Goal: Find specific page/section: Find specific page/section

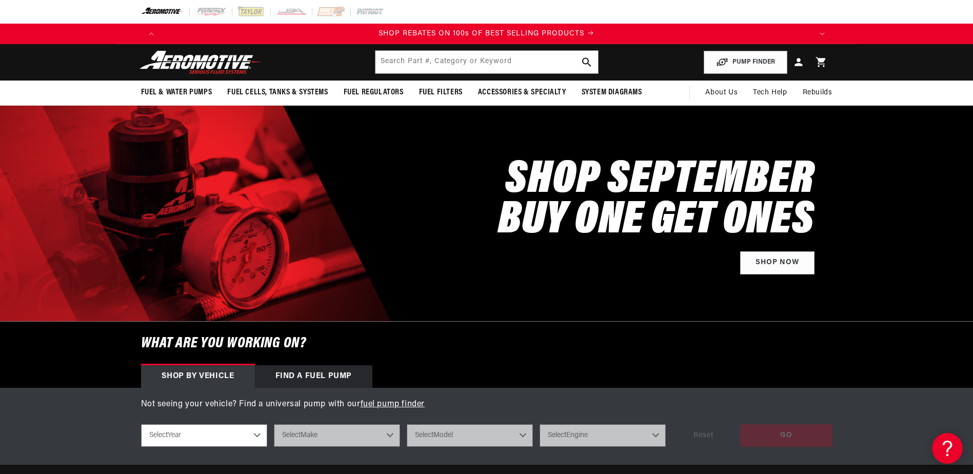
scroll to position [154, 0]
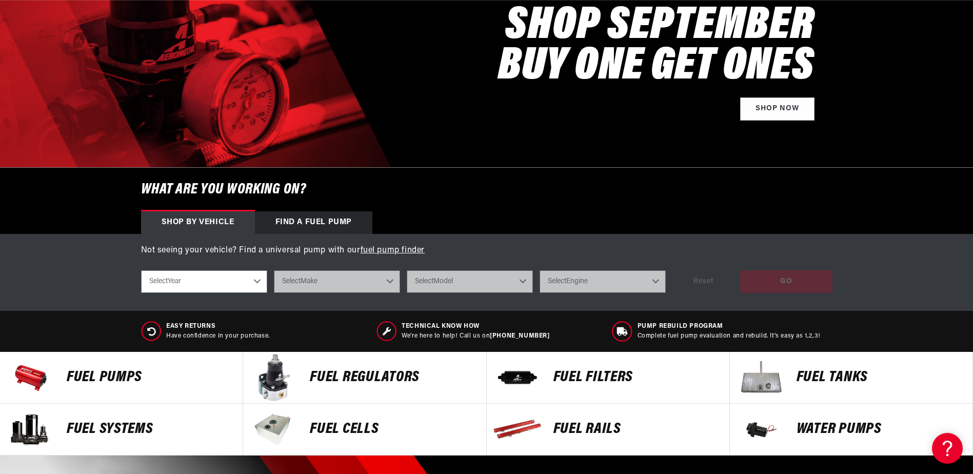
click at [258, 285] on select "Select Year 2023 2022 2021 2020 2019 2018 2017 2016 2015 2014 2013 2012 2011 20…" at bounding box center [204, 281] width 126 height 23
click at [257, 277] on select "Select Year 2023 2022 2021 2020 2019 2018 2017 2016 2015 2014 2013 2012 2011 20…" at bounding box center [204, 281] width 126 height 23
select select "2015"
click at [141, 270] on select "Select Year 2023 2022 2021 2020 2019 2018 2017 2016 2015 2014 2013 2012 2011 20…" at bounding box center [204, 281] width 126 height 23
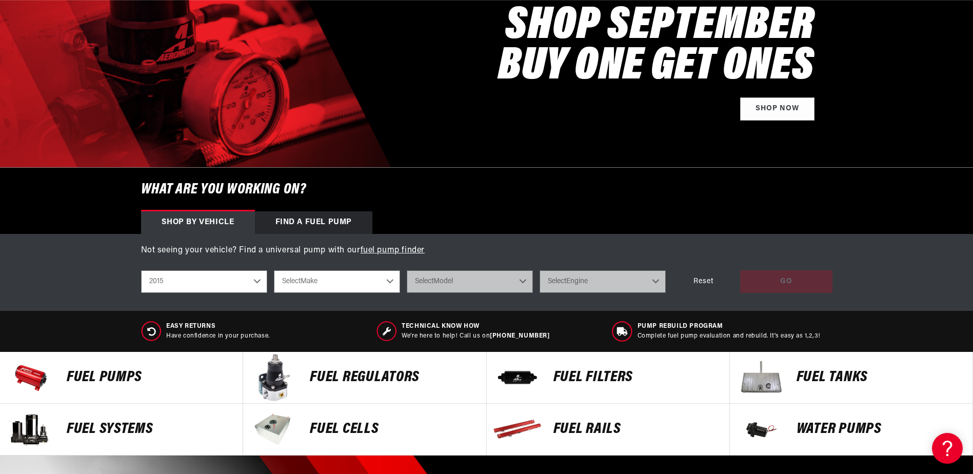
click at [370, 280] on select "Select Make Chevrolet Dodge Ford GMC Subaru" at bounding box center [337, 281] width 126 height 23
click at [252, 282] on select "2023 2022 2021 2020 2019 2018 2017 2016 2015 2014 2013 2012 2011 2010 2009 2008…" at bounding box center [204, 281] width 126 height 23
click at [141, 270] on select "2023 2022 2021 2020 2019 2018 2017 2016 2015 2014 2013 2012 2011 2010 2009 2008…" at bounding box center [204, 281] width 126 height 23
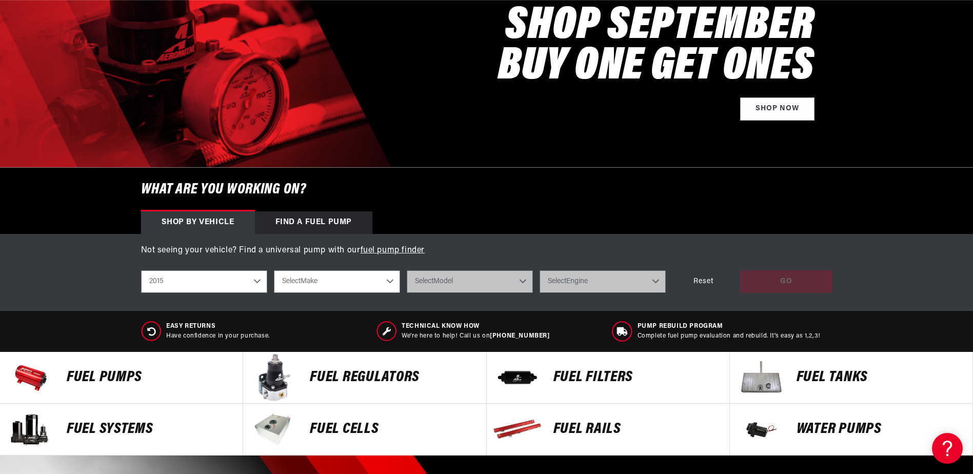
select select "1973"
click at [363, 277] on select "Select Make Chevrolet Dodge Ford Plymouth Pontiac" at bounding box center [337, 281] width 126 height 23
select select "Chevrolet"
click at [274, 270] on select "Select Make Chevrolet Dodge Ford Plymouth Pontiac" at bounding box center [337, 281] width 126 height 23
select select "Chevrolet"
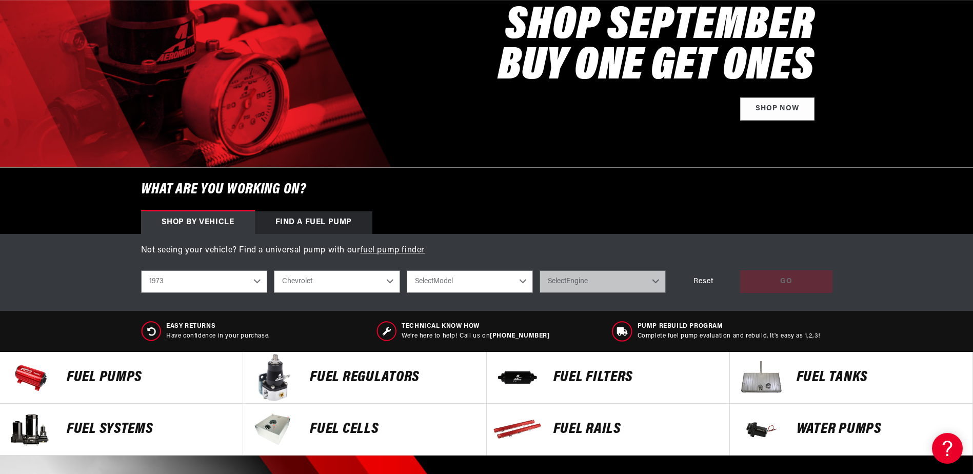
click at [483, 273] on select "Select Model C10 Pickup Camaro Chevelle Corvette Nova" at bounding box center [470, 281] width 126 height 23
select select "Corvette"
click at [407, 270] on select "Select Model C10 Pickup Camaro Chevelle Corvette Nova" at bounding box center [470, 281] width 126 height 23
select select "Corvette"
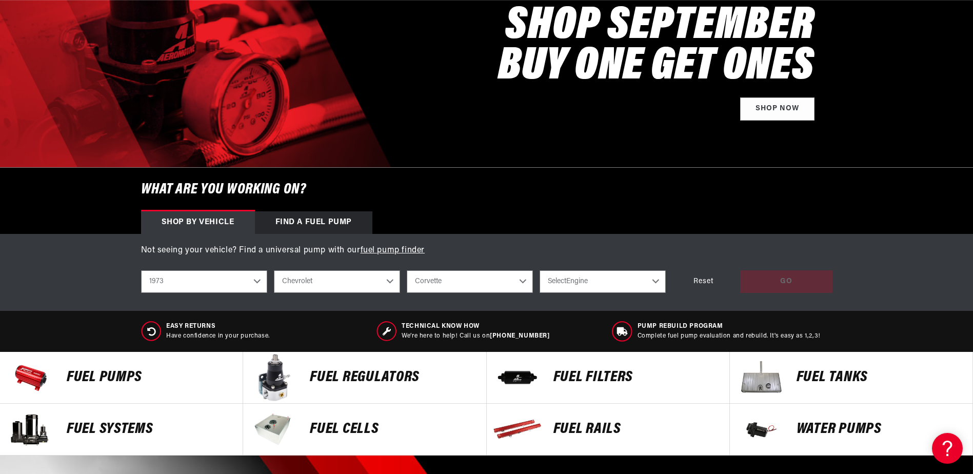
click at [602, 284] on select "Select Engine 5.7L 7.4L" at bounding box center [603, 281] width 126 height 23
select select "7.4L"
click at [540, 270] on select "Select Engine 5.7L 7.4L" at bounding box center [603, 281] width 126 height 23
select select "7.4L"
drag, startPoint x: 789, startPoint y: 278, endPoint x: 766, endPoint y: 279, distance: 23.1
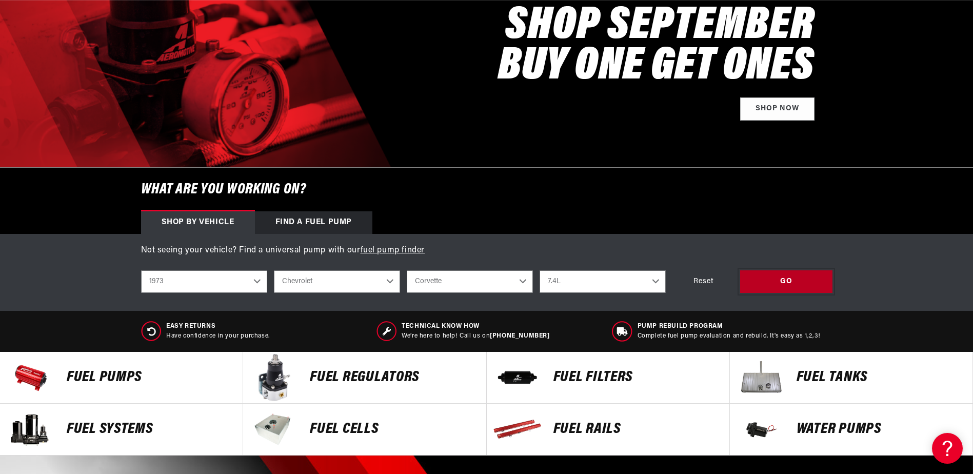
click at [789, 278] on div "GO" at bounding box center [786, 281] width 92 height 23
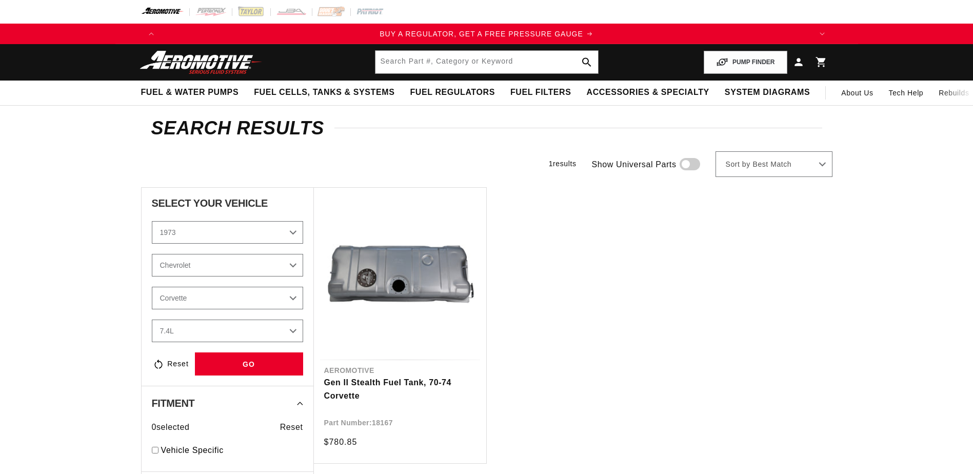
select select "1973"
select select "Corvette"
select select "7.4L"
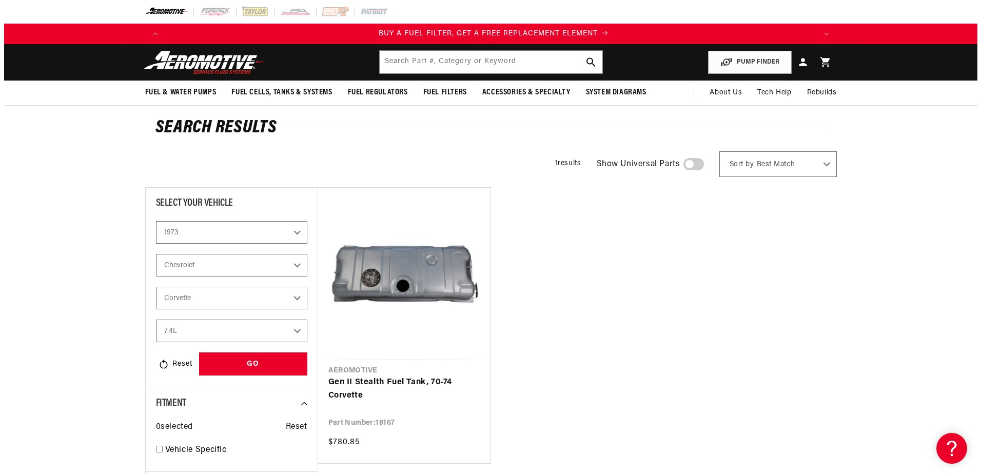
scroll to position [0, 650]
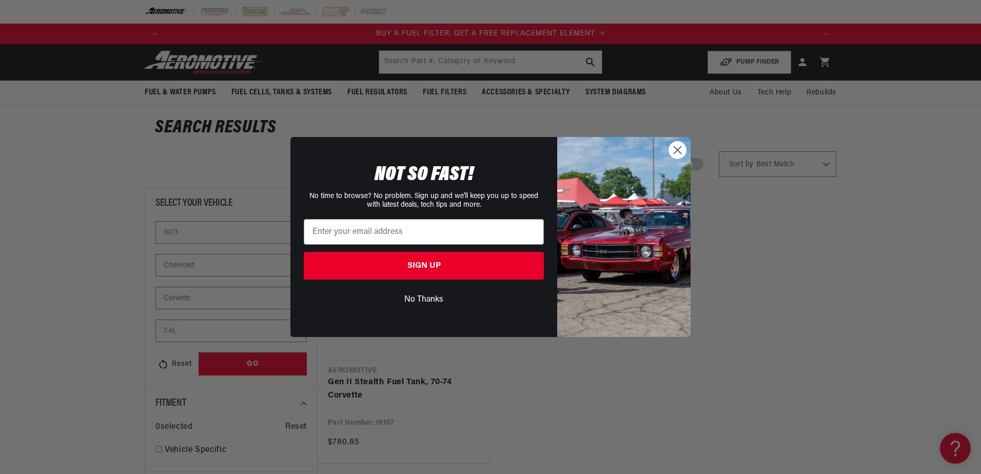
click at [679, 149] on icon "Close dialog" at bounding box center [677, 149] width 7 height 7
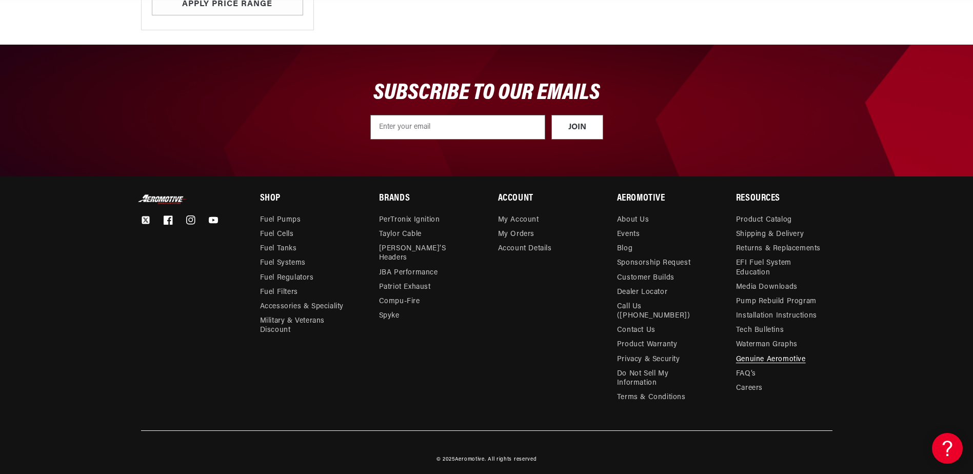
scroll to position [0, 1301]
click at [637, 219] on link "About Us" at bounding box center [633, 221] width 32 height 12
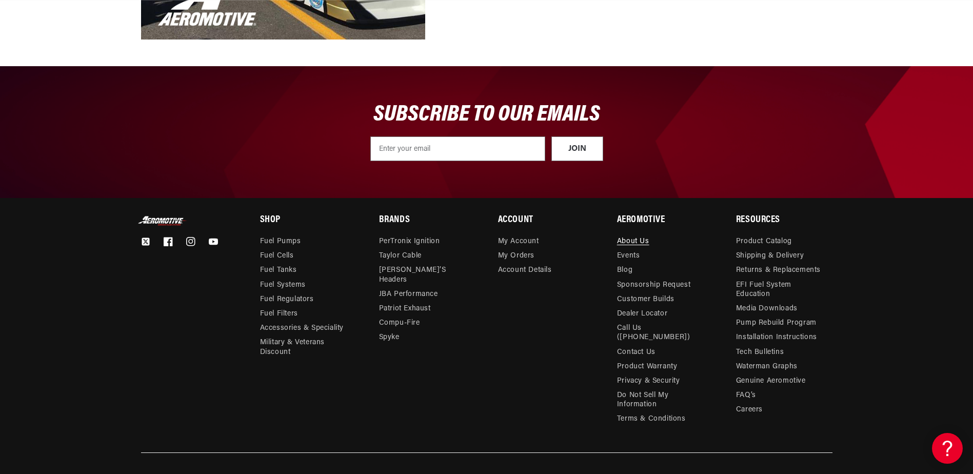
scroll to position [0, 1301]
